Goal: Task Accomplishment & Management: Manage account settings

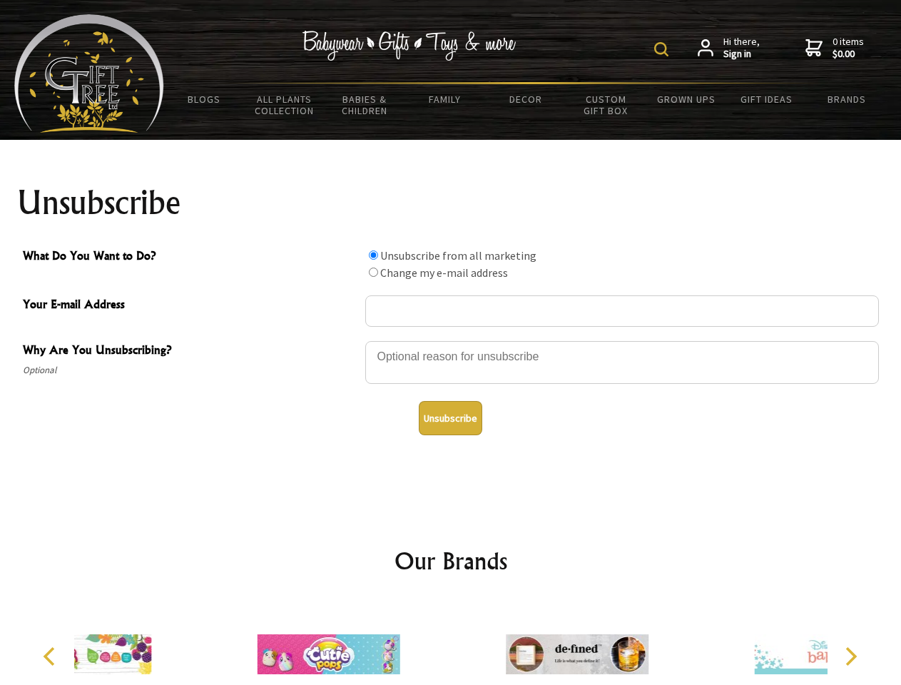
click at [664, 49] on img at bounding box center [661, 49] width 14 height 14
click at [451, 340] on div at bounding box center [622, 365] width 514 height 50
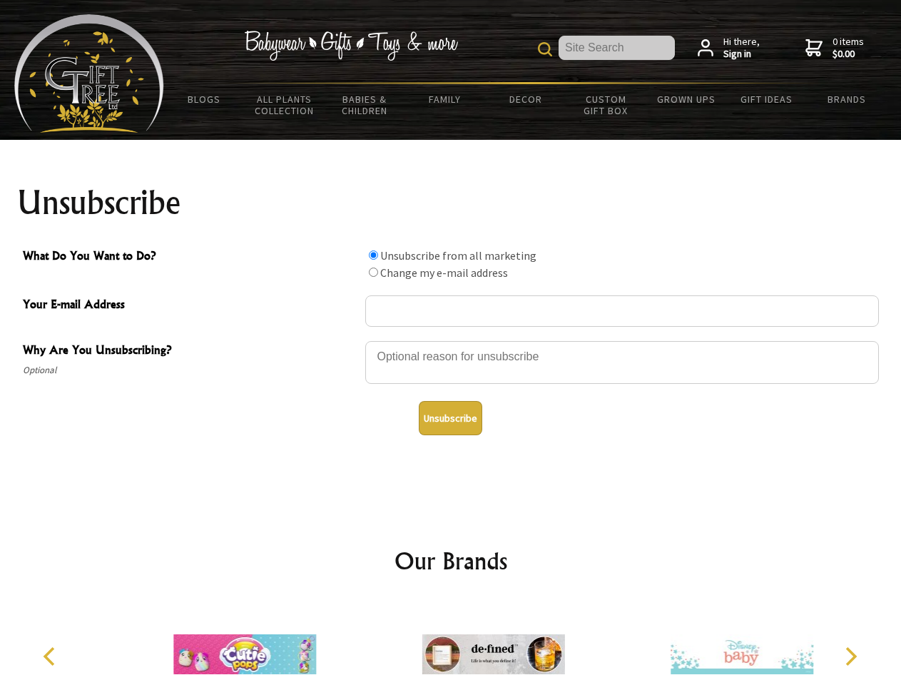
click at [373, 255] on input "What Do You Want to Do?" at bounding box center [373, 254] width 9 height 9
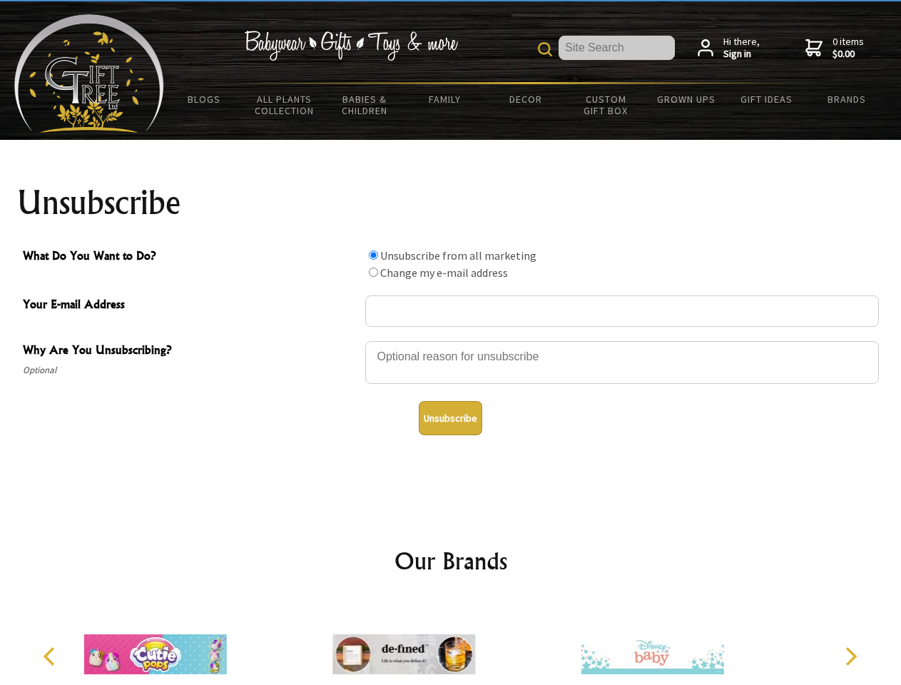
click at [373, 272] on input "What Do You Want to Do?" at bounding box center [373, 272] width 9 height 9
radio input "true"
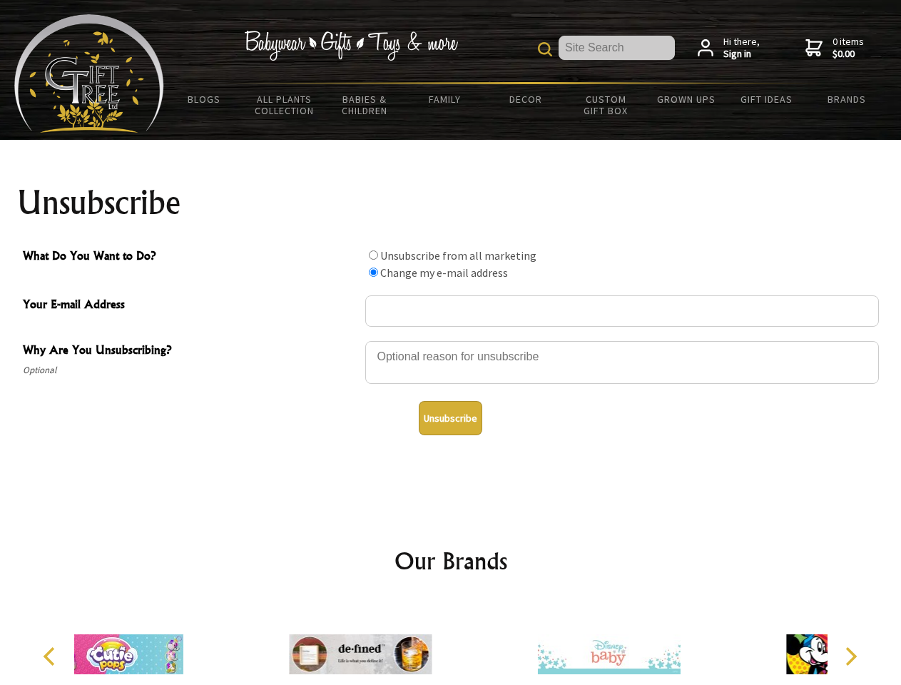
click at [450, 418] on button "Unsubscribe" at bounding box center [451, 418] width 64 height 34
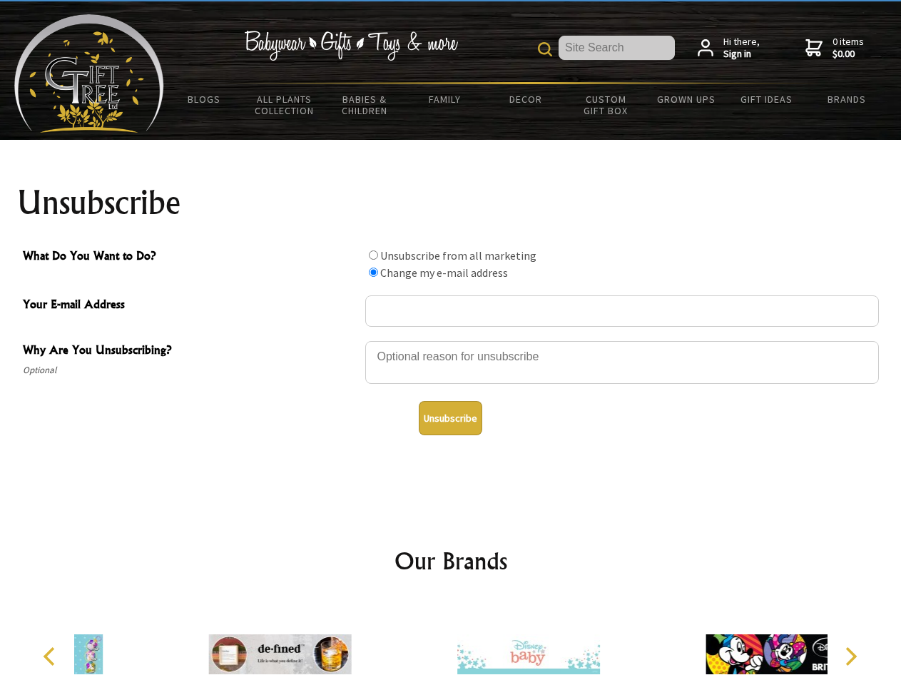
click at [451, 643] on div at bounding box center [529, 656] width 248 height 111
click at [51, 657] on icon "Previous" at bounding box center [50, 656] width 19 height 19
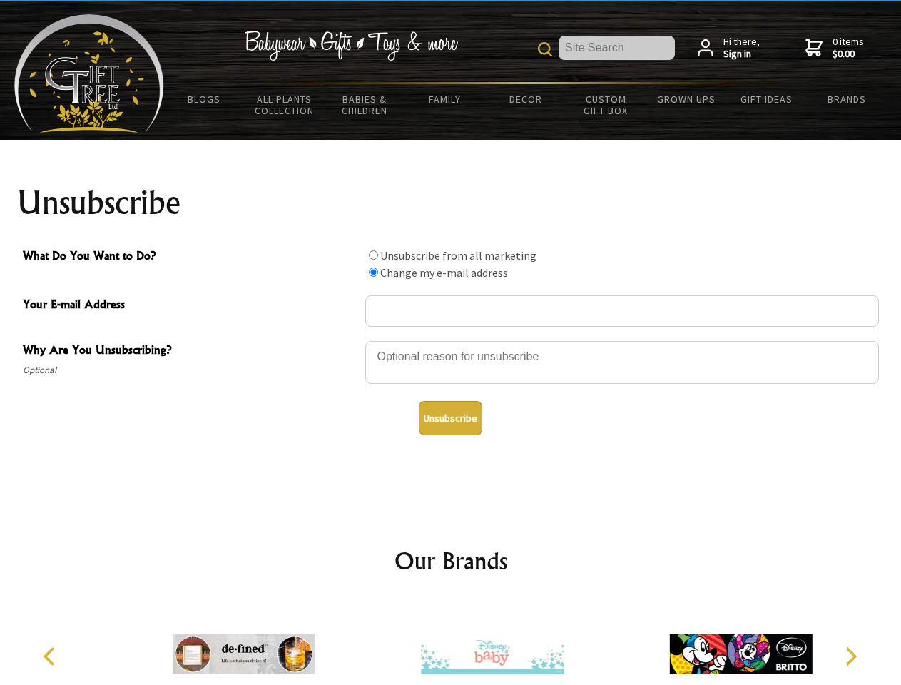
click at [851, 657] on icon "Next" at bounding box center [850, 656] width 19 height 19
